Goal: Task Accomplishment & Management: Use online tool/utility

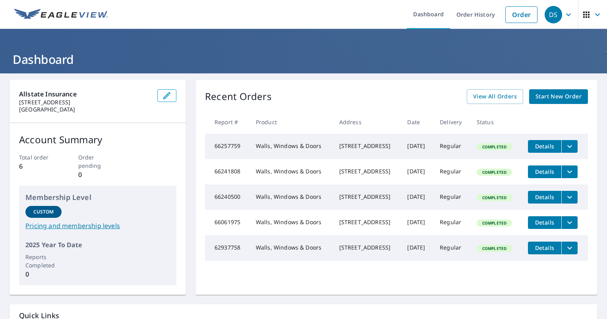
click at [529, 102] on link "Start New Order" at bounding box center [558, 96] width 59 height 15
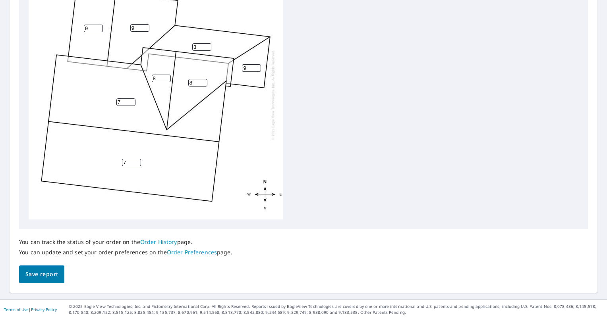
click at [55, 270] on span "Save report" at bounding box center [41, 275] width 33 height 10
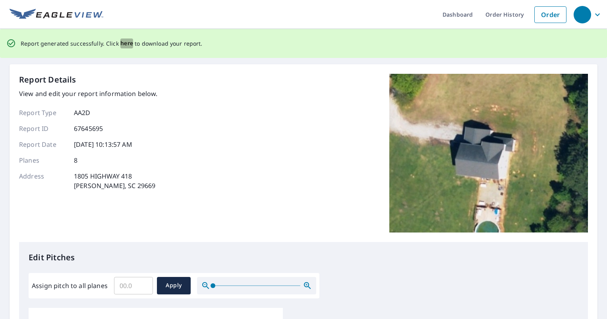
click at [124, 45] on span "here" at bounding box center [126, 44] width 13 height 10
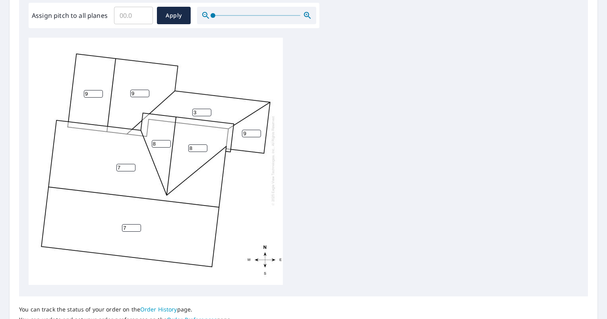
scroll to position [278, 0]
